Goal: Task Accomplishment & Management: Use online tool/utility

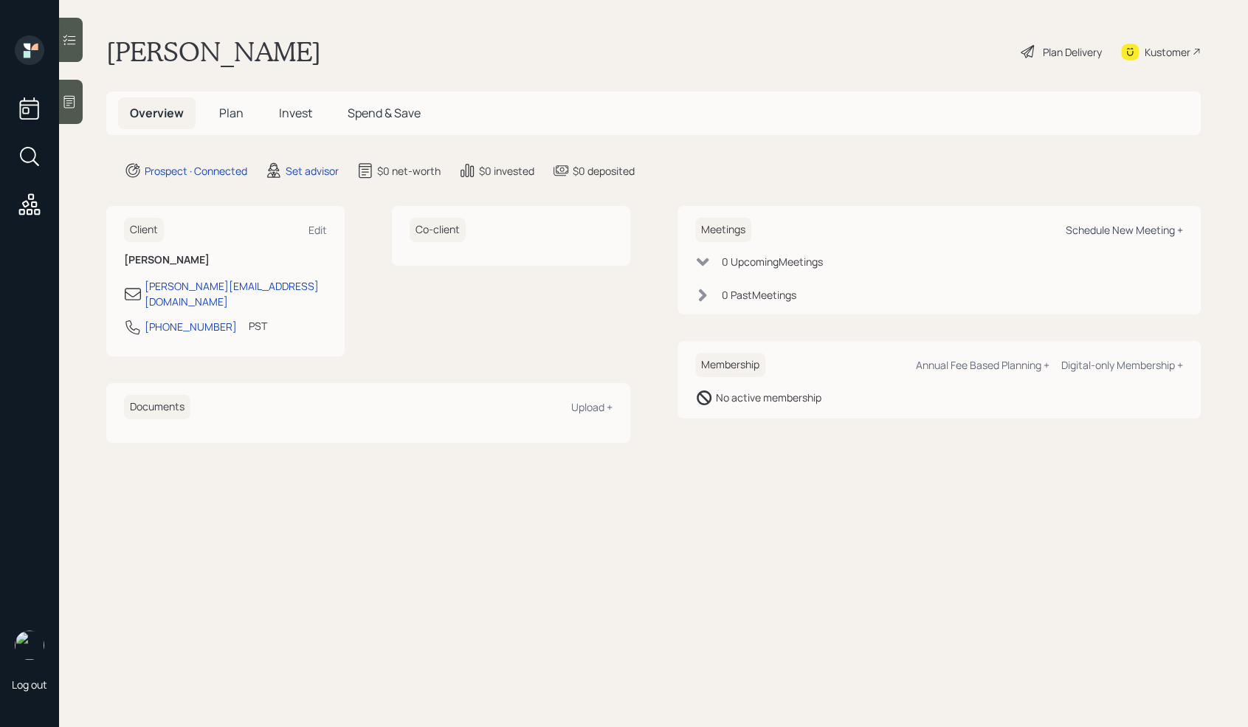
click at [1078, 229] on div "Schedule New Meeting +" at bounding box center [1124, 230] width 117 height 14
select select "round-[PERSON_NAME]"
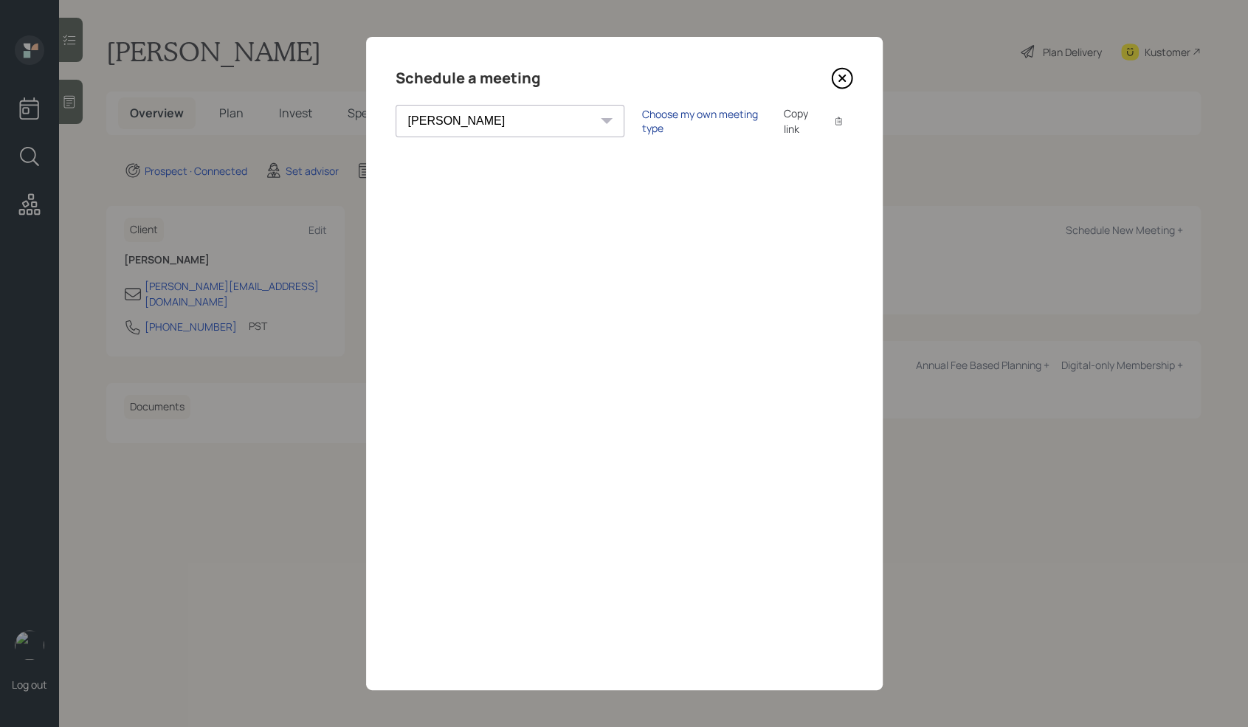
click at [642, 126] on div "Choose my own meeting type" at bounding box center [704, 121] width 124 height 28
